Goal: Check status: Check status

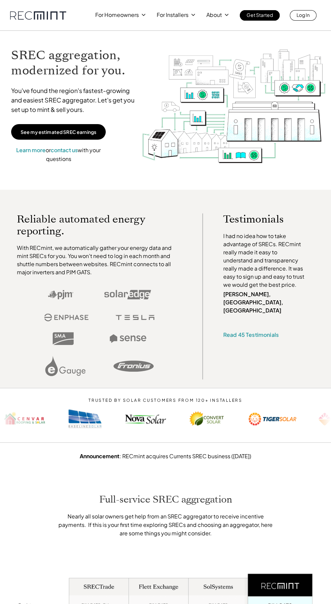
click at [310, 20] on link "Log In" at bounding box center [303, 15] width 27 height 10
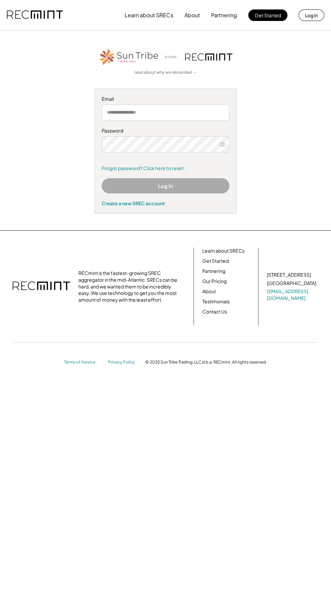
click at [185, 115] on input "email" at bounding box center [166, 113] width 128 height 16
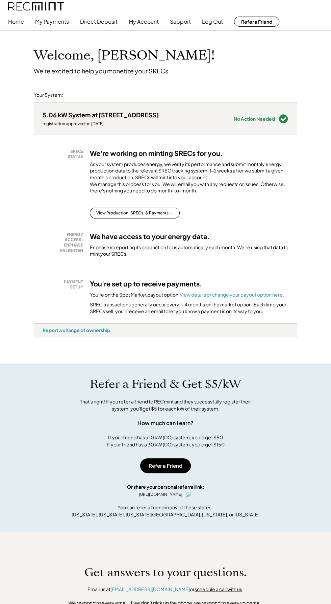
click at [138, 241] on h3 "We have access to your energy data." at bounding box center [150, 236] width 120 height 9
click at [164, 218] on button "View Production, SRECs, & Payments →" at bounding box center [135, 213] width 90 height 11
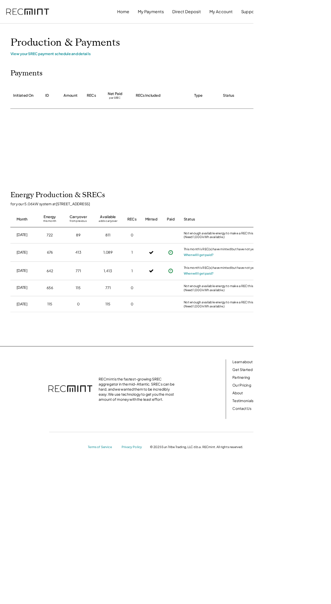
click at [277, 351] on div "This month's REC(s) have minted but have not yet been paid." at bounding box center [297, 350] width 115 height 7
click at [273, 326] on div "This month's REC(s) have minted but have not yet been paid." at bounding box center [297, 326] width 115 height 7
click at [225, 330] on icon at bounding box center [223, 329] width 7 height 7
click at [218, 359] on div at bounding box center [223, 354] width 17 height 18
click at [190, 15] on button "My Payments" at bounding box center [197, 15] width 34 height 14
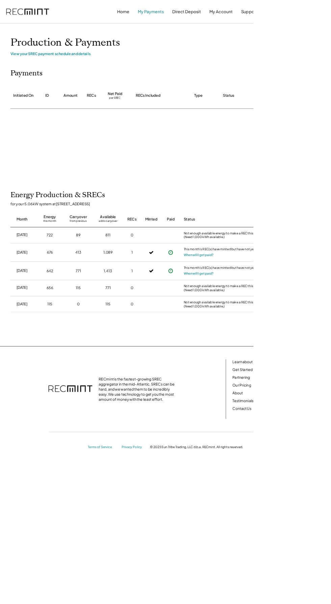
click at [198, 19] on button "My Payments" at bounding box center [197, 15] width 34 height 14
click at [231, 15] on button "Direct Deposit" at bounding box center [244, 15] width 38 height 14
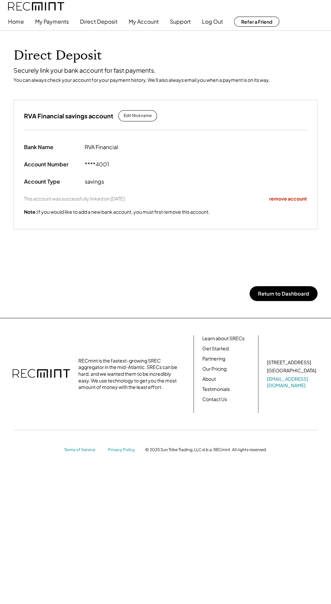
click at [152, 30] on div at bounding box center [165, 30] width 331 height 0
click at [150, 30] on div at bounding box center [165, 30] width 331 height 0
click at [149, 21] on button "My Account" at bounding box center [144, 22] width 30 height 14
click at [145, 23] on button "My Account" at bounding box center [144, 22] width 30 height 14
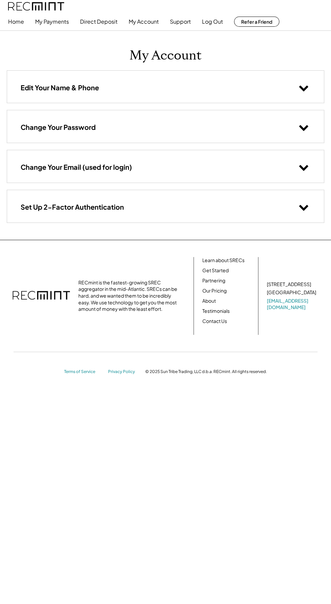
click at [56, 30] on div at bounding box center [165, 30] width 331 height 0
click at [56, 23] on button "My Payments" at bounding box center [52, 22] width 34 height 14
click at [22, 30] on div at bounding box center [165, 30] width 331 height 0
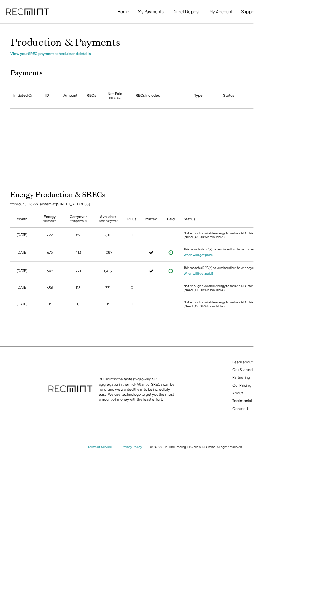
click at [68, 71] on div "View your SREC payment schedule and details" at bounding box center [217, 70] width 406 height 6
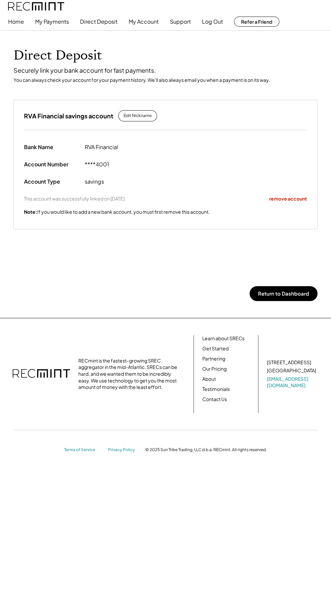
click at [50, 23] on button "My Payments" at bounding box center [52, 22] width 34 height 14
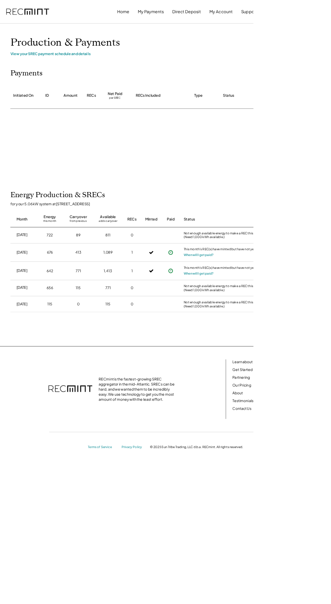
click at [328, 349] on div "This month's REC(s) have minted but have not yet been paid." at bounding box center [297, 350] width 115 height 7
